Goal: Task Accomplishment & Management: Manage account settings

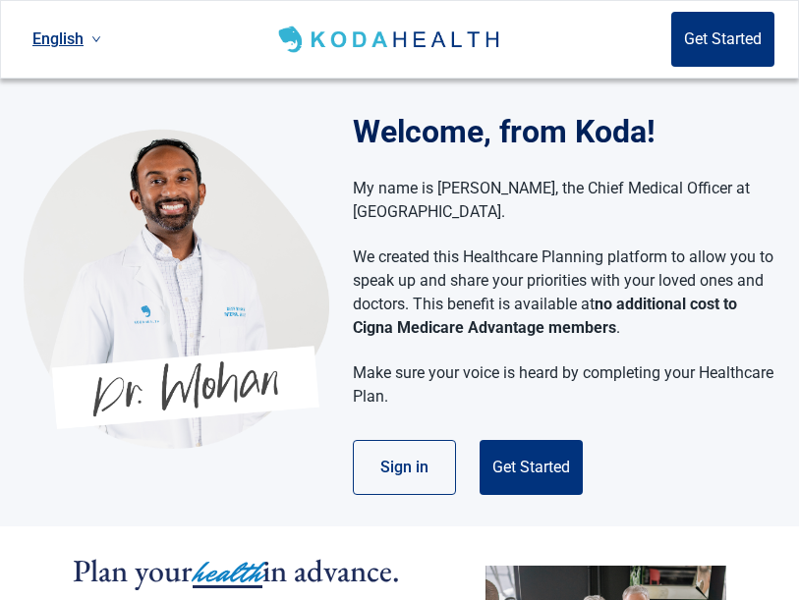
click at [403, 484] on button "Sign in" at bounding box center [404, 467] width 103 height 55
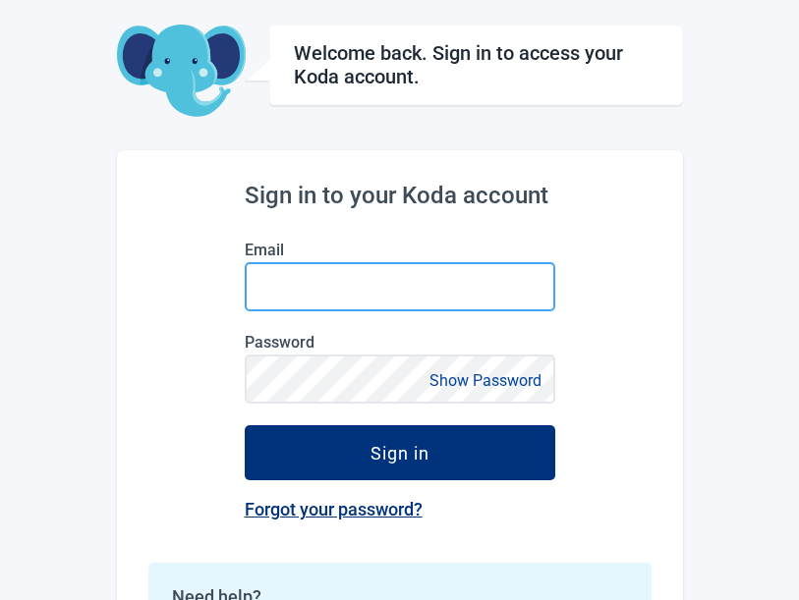
click at [459, 297] on input "Email" at bounding box center [400, 287] width 310 height 49
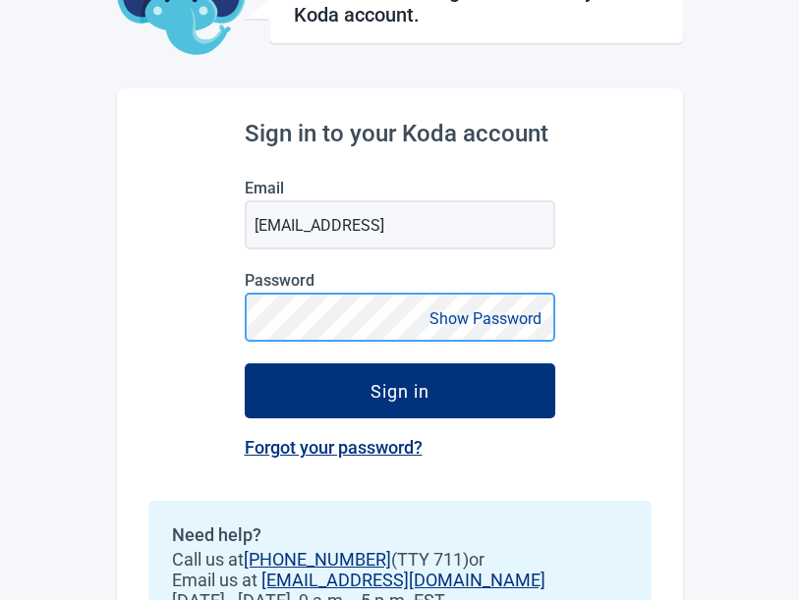
scroll to position [139, 0]
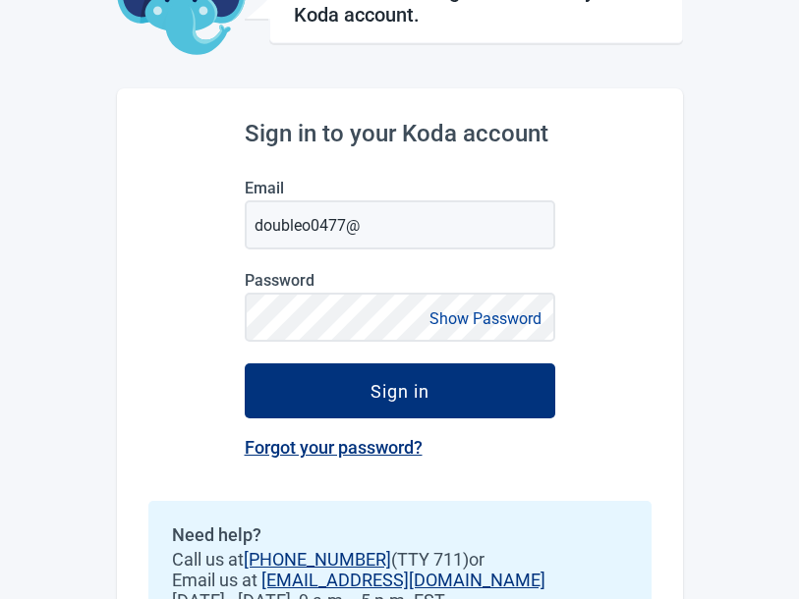
click at [394, 405] on button "Sign in" at bounding box center [400, 392] width 310 height 55
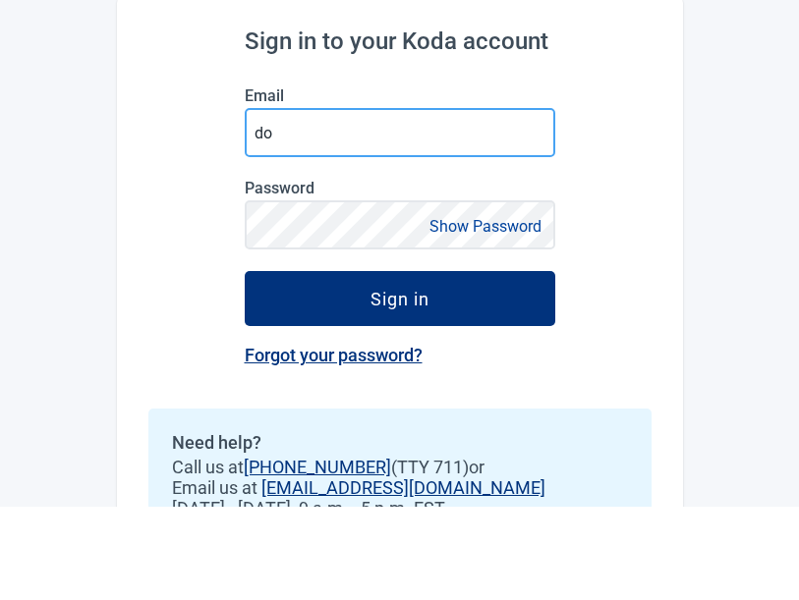
type input "d"
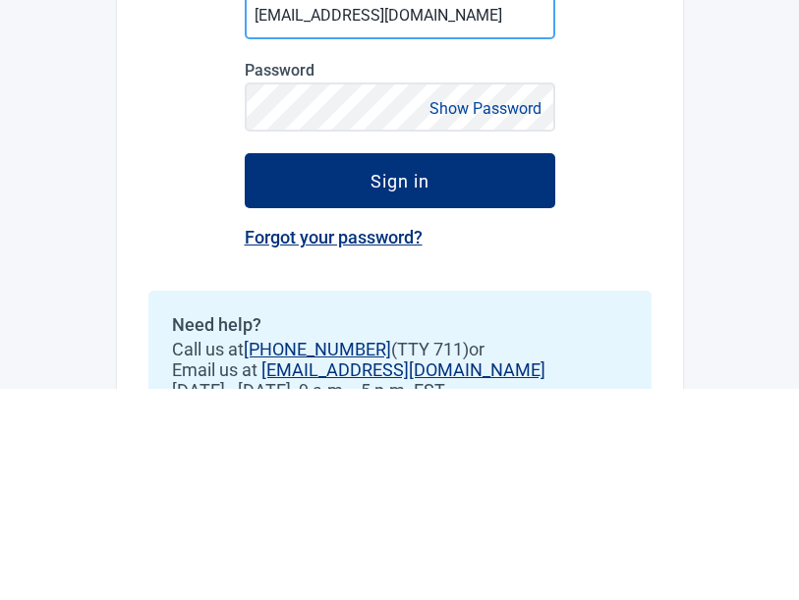
type input "[EMAIL_ADDRESS][DOMAIN_NAME]"
click at [447, 365] on button "Sign in" at bounding box center [400, 392] width 310 height 55
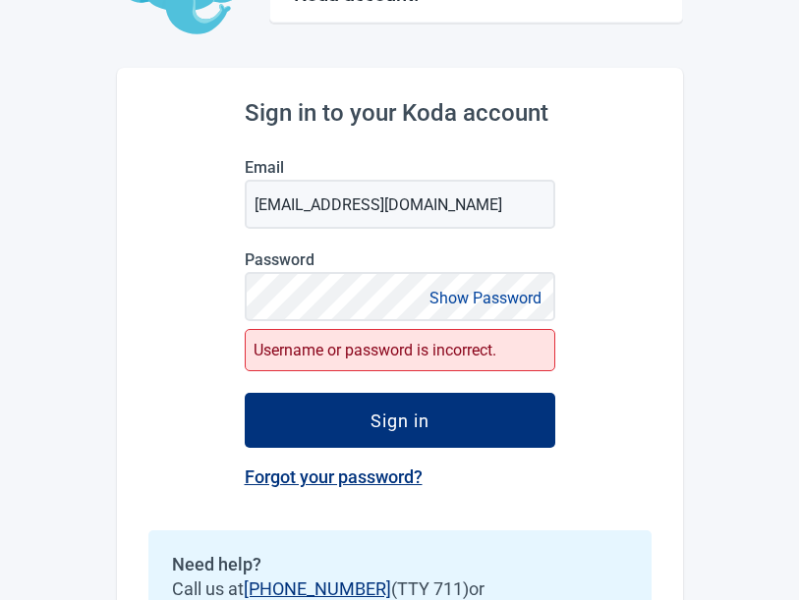
scroll to position [189, 0]
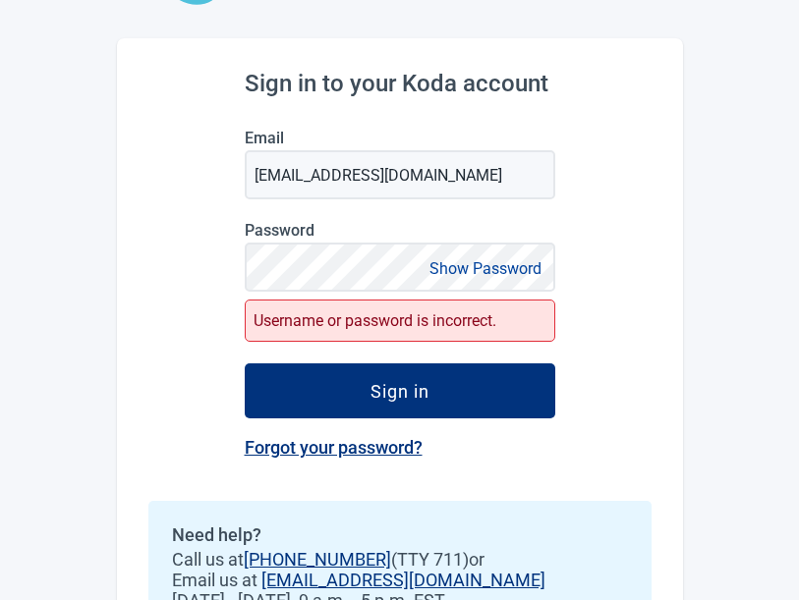
click at [374, 456] on link "Forgot your password?" at bounding box center [334, 448] width 178 height 21
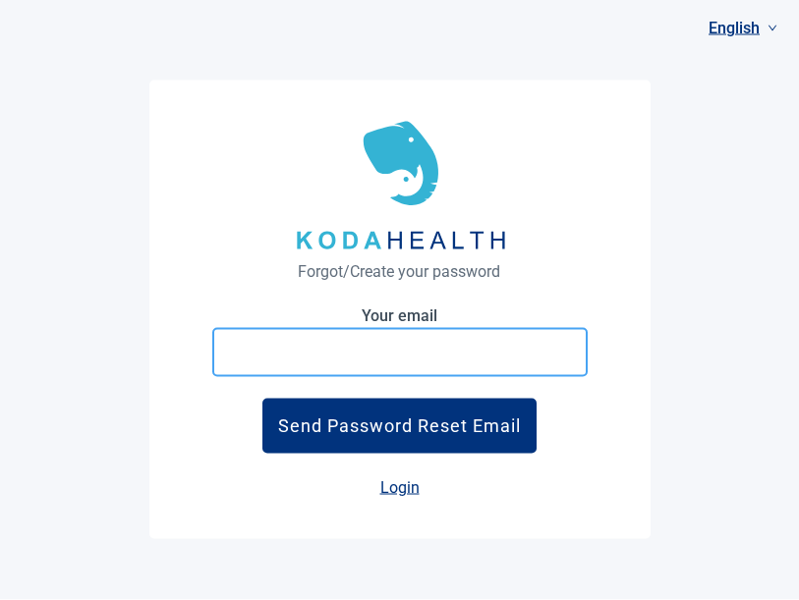
click at [419, 377] on input "Your email" at bounding box center [399, 352] width 375 height 49
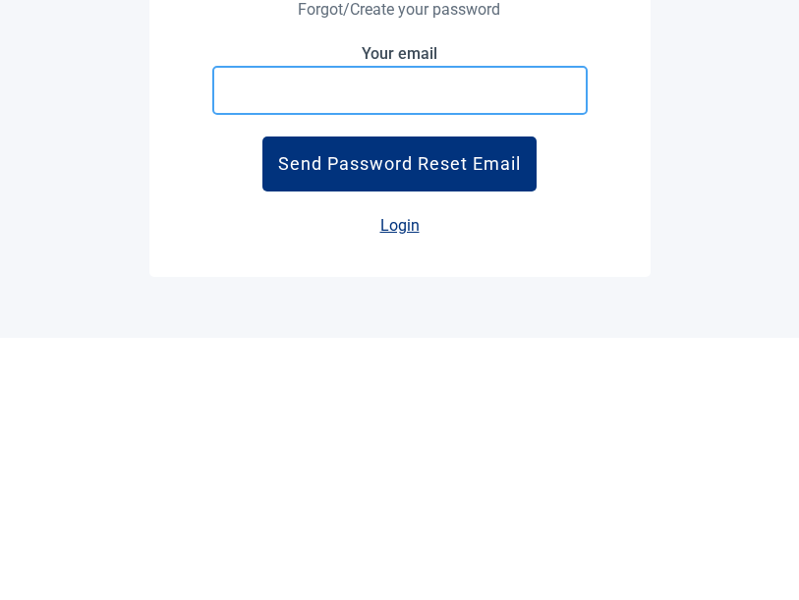
click at [270, 328] on input "Your email" at bounding box center [399, 352] width 375 height 49
type input "[EMAIL_ADDRESS][DOMAIN_NAME]"
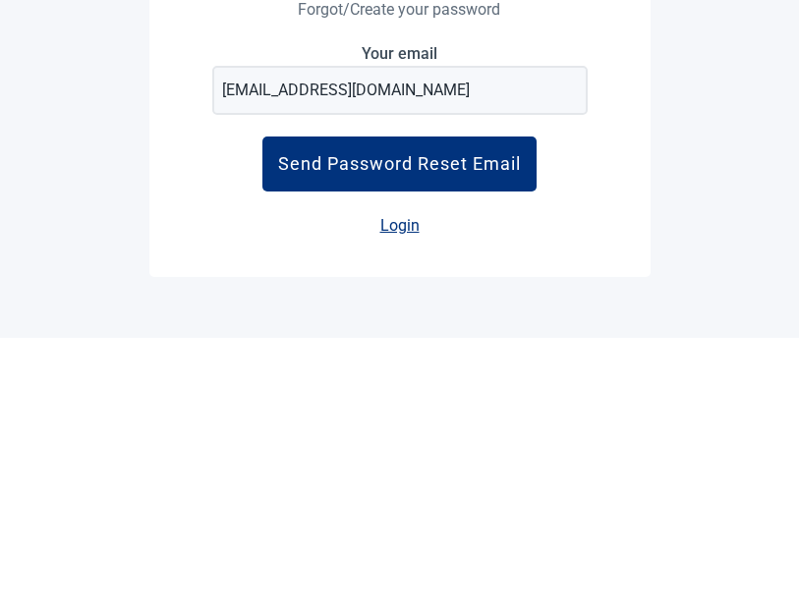
click at [483, 416] on div "Send Password Reset Email" at bounding box center [399, 426] width 243 height 21
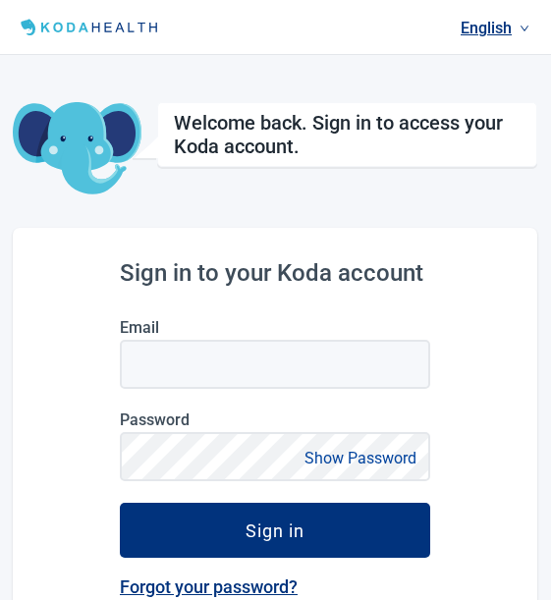
click at [457, 150] on h1 "Welcome back. Sign in to access your Koda account." at bounding box center [348, 134] width 347 height 47
click at [501, 41] on link "English" at bounding box center [496, 28] width 85 height 32
click at [121, 30] on img at bounding box center [92, 28] width 152 height 24
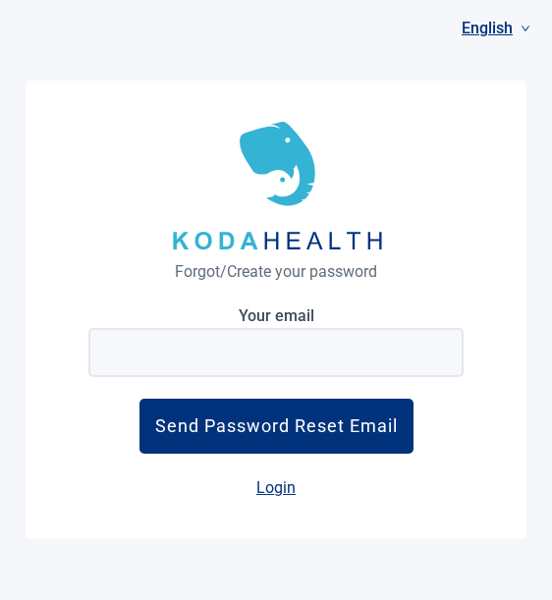
scroll to position [24, 0]
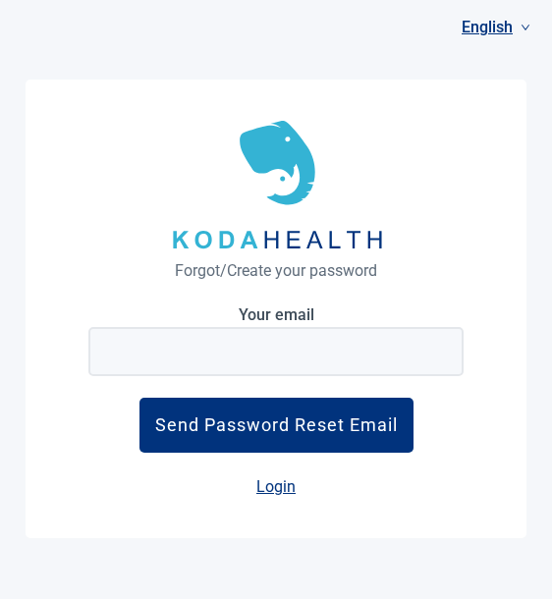
click at [324, 284] on h1 "Forgot/Create your password" at bounding box center [276, 271] width 338 height 25
click at [234, 259] on img "Main content" at bounding box center [276, 185] width 224 height 147
click at [301, 325] on label "Your email" at bounding box center [275, 316] width 375 height 19
click at [301, 337] on input "Your email" at bounding box center [275, 352] width 375 height 49
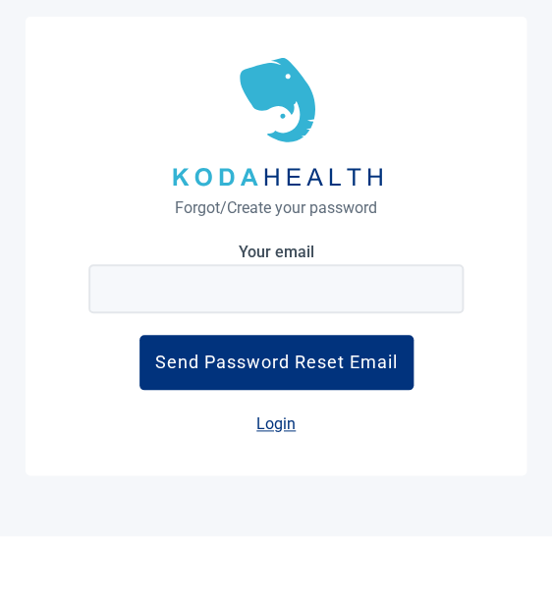
scroll to position [86, 0]
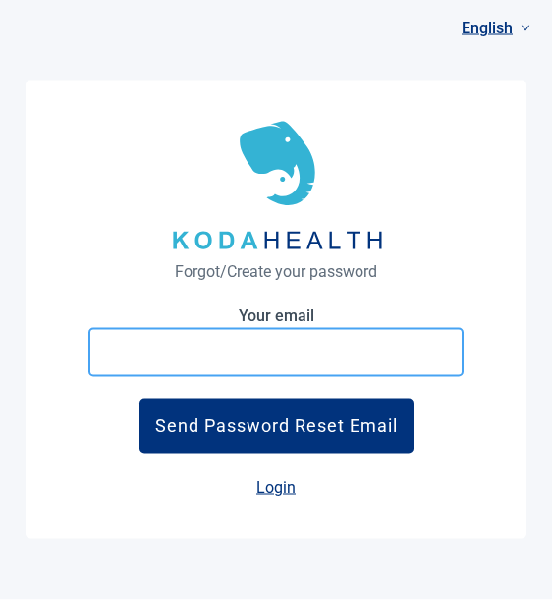
click at [141, 329] on input "Your email" at bounding box center [275, 352] width 375 height 49
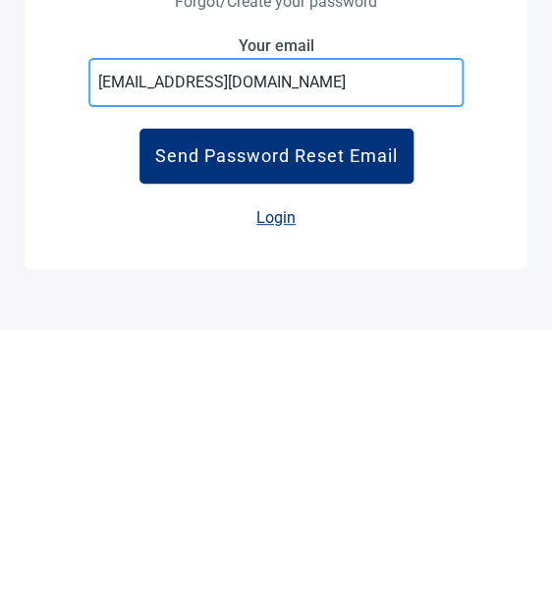
type input "[EMAIL_ADDRESS][DOMAIN_NAME]"
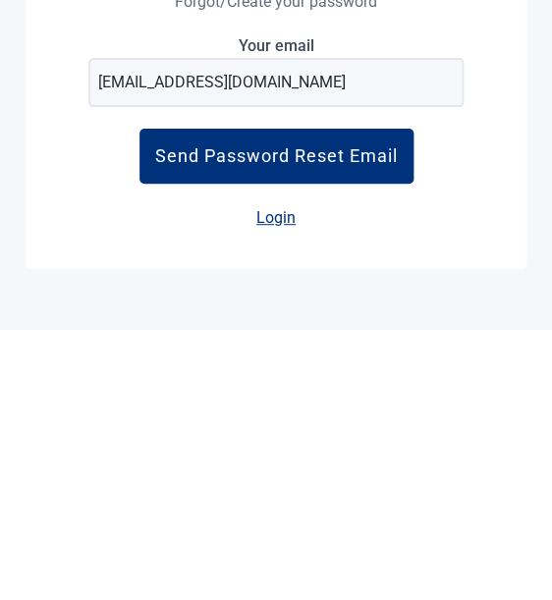
click at [348, 416] on div "Send Password Reset Email" at bounding box center [276, 426] width 243 height 21
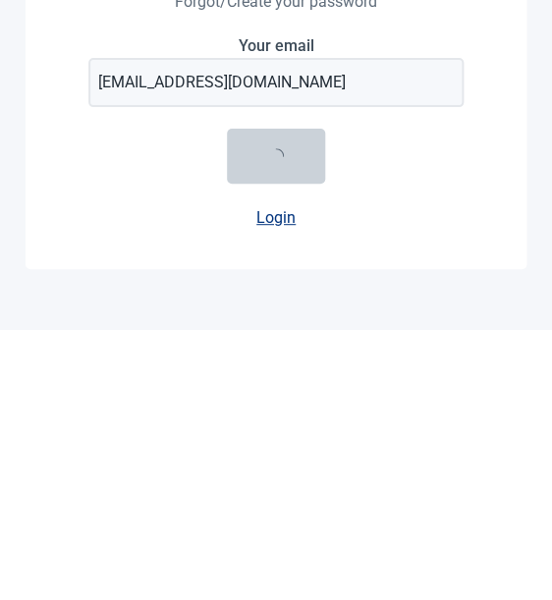
scroll to position [87, 0]
